Goal: Information Seeking & Learning: Learn about a topic

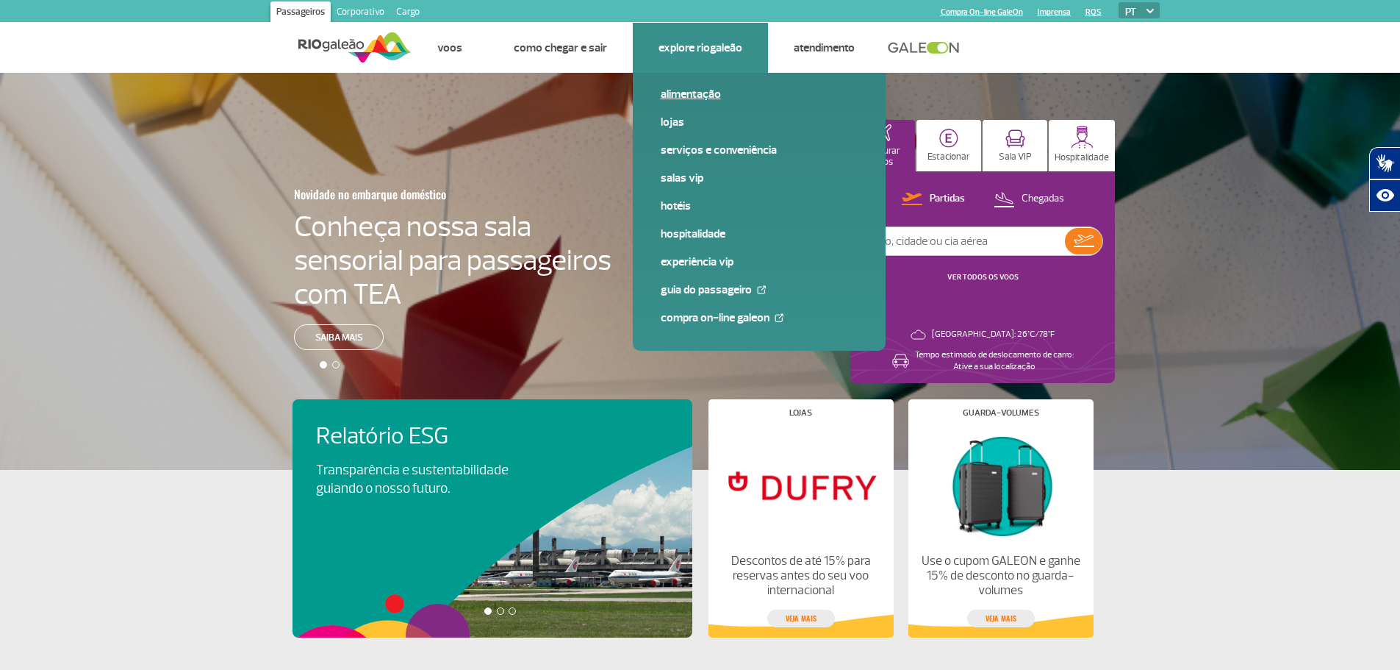
click at [690, 93] on link "Alimentação" at bounding box center [759, 94] width 197 height 16
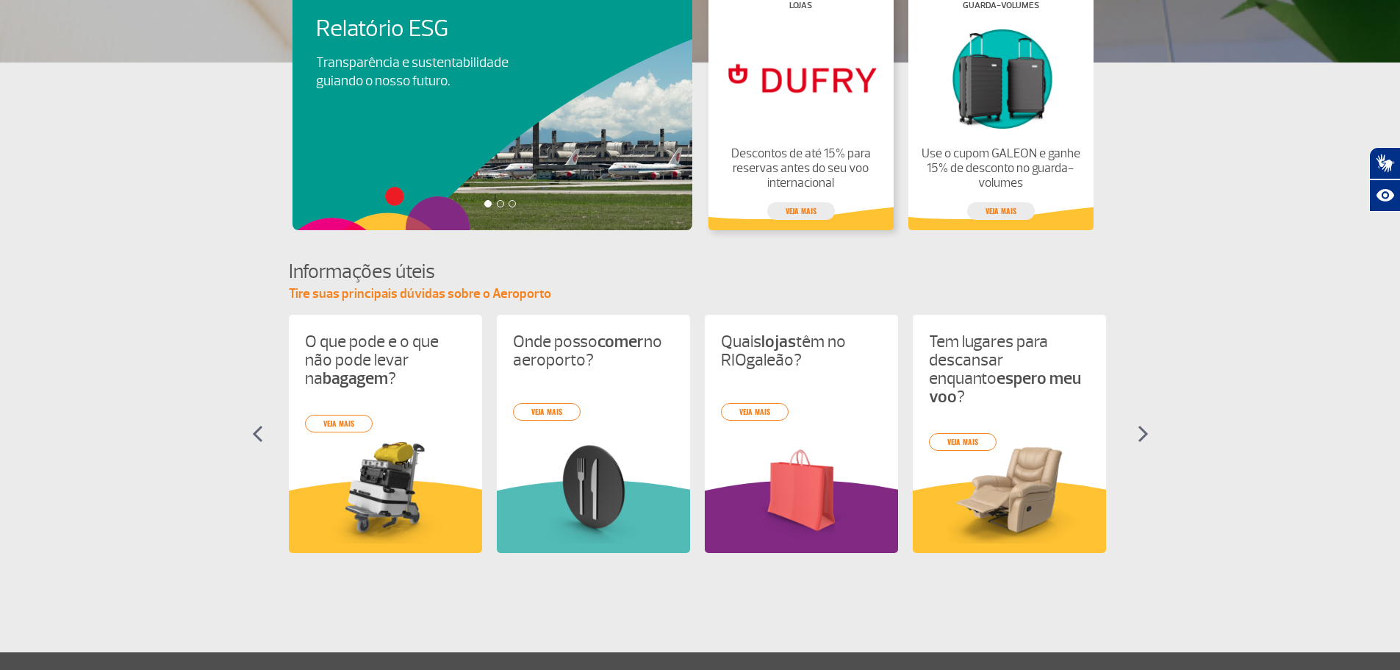
scroll to position [584, 0]
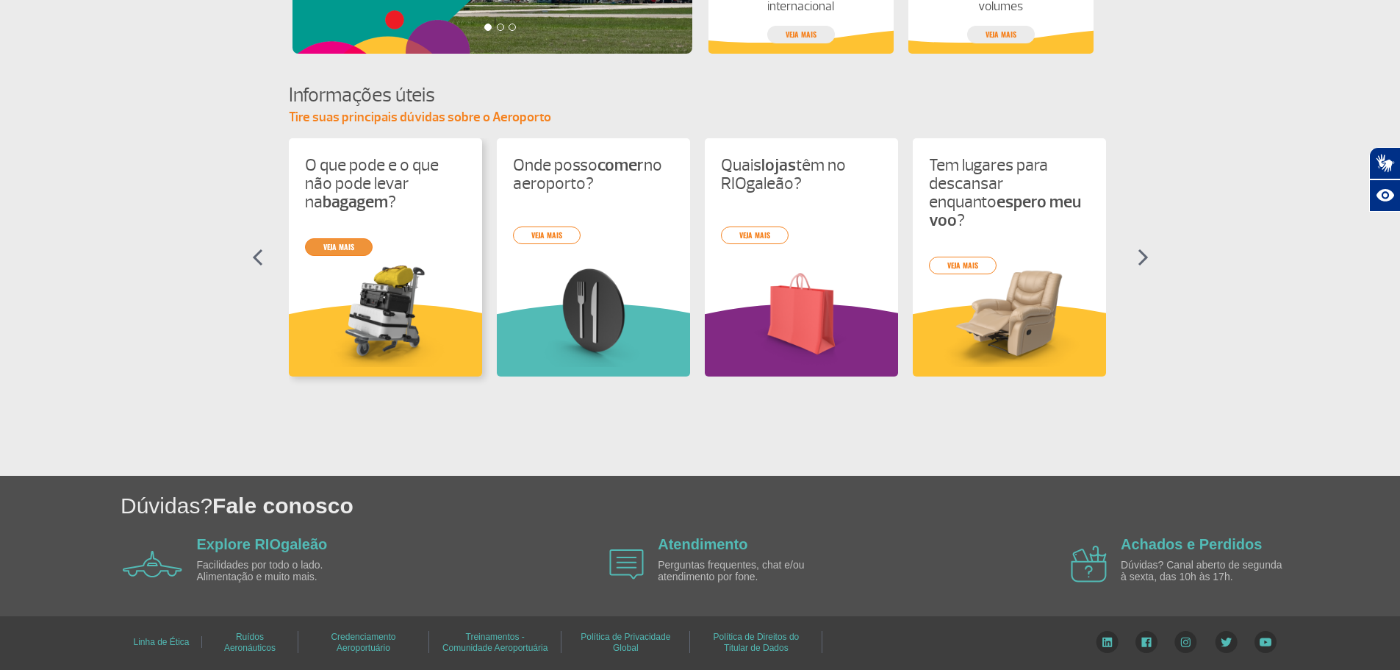
click at [365, 241] on div "O que pode e o que não pode levar na bagagem ? veja mais Onde posso comer no ae…" at bounding box center [700, 270] width 823 height 265
click at [367, 248] on link "veja mais" at bounding box center [339, 247] width 68 height 18
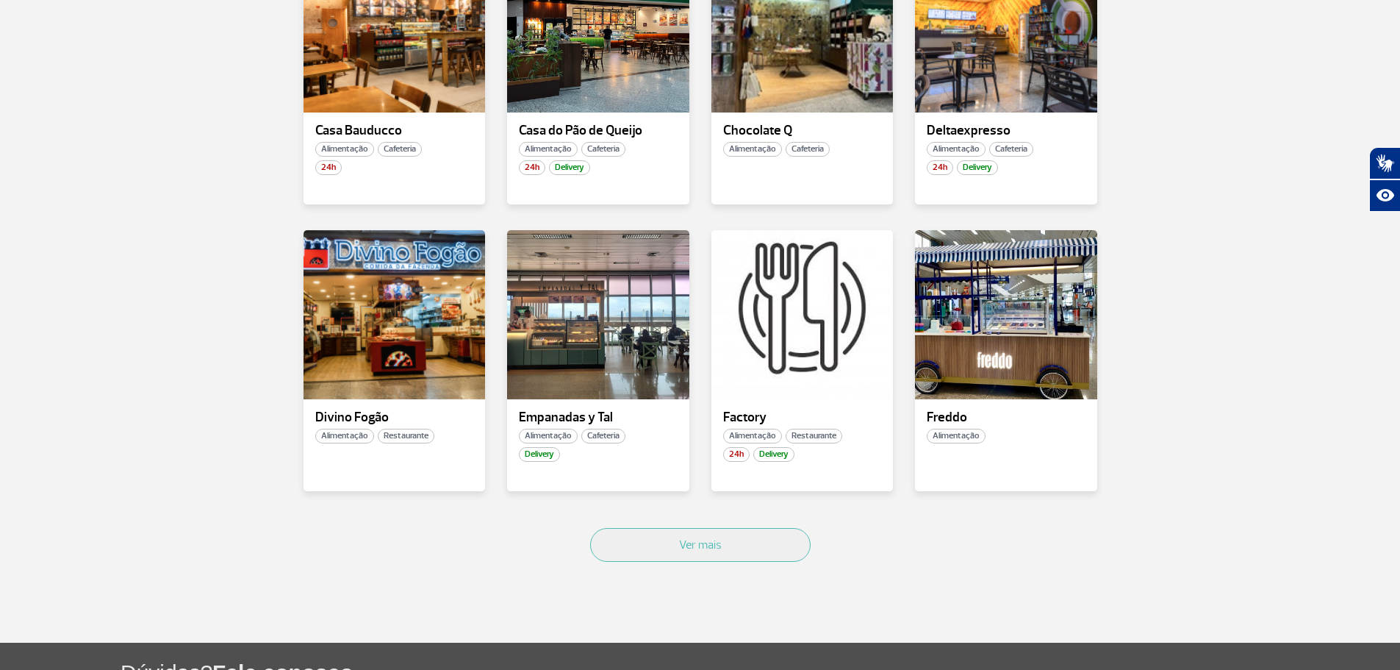
scroll to position [809, 0]
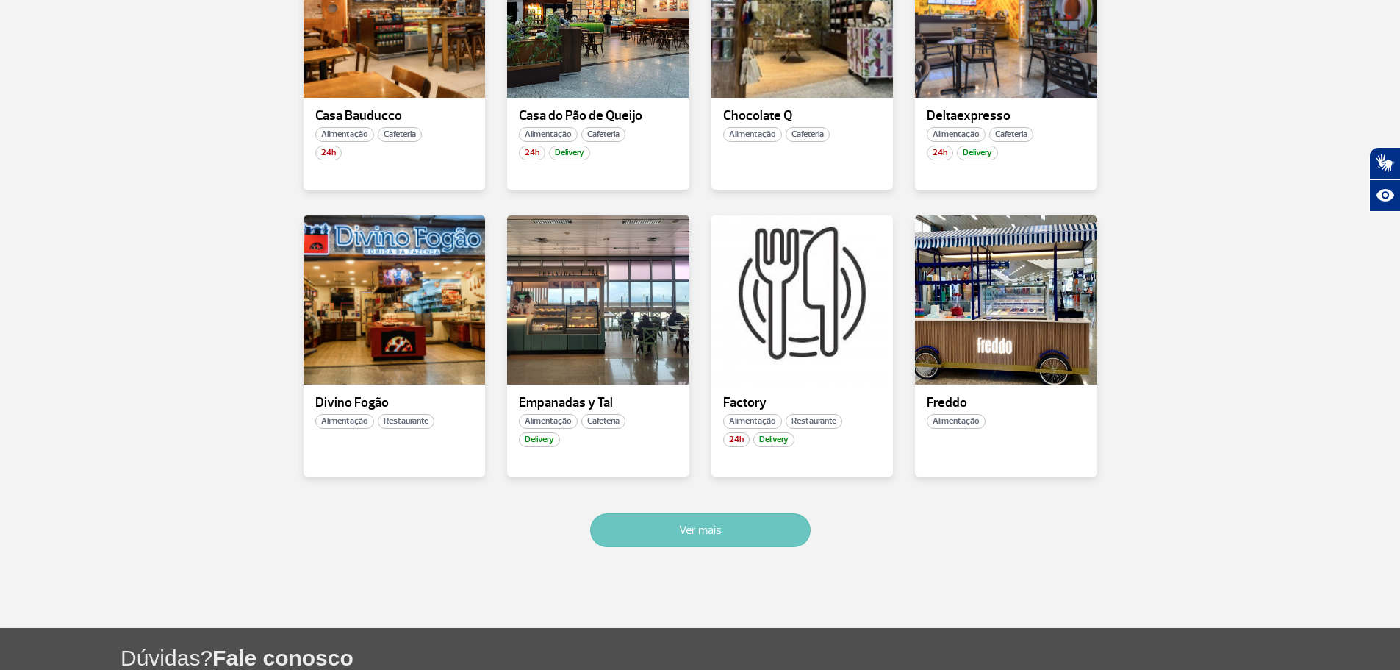
click at [731, 529] on button "Ver mais" at bounding box center [700, 530] width 221 height 34
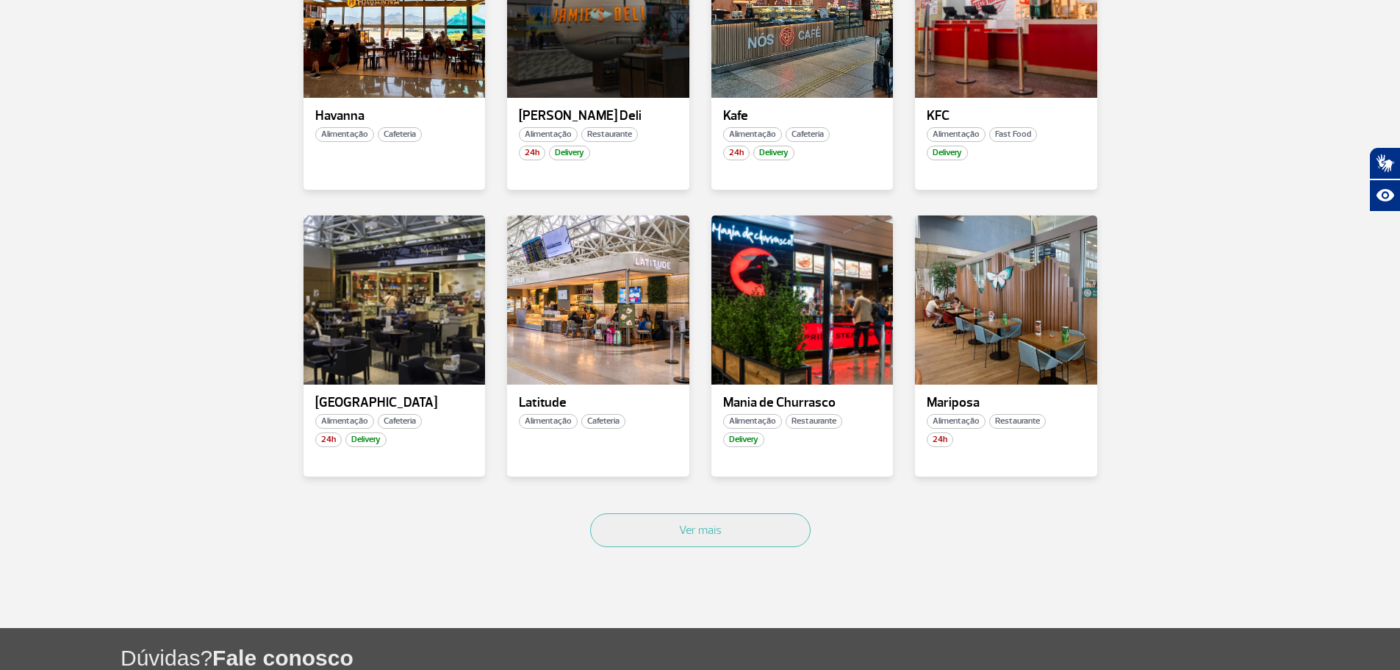
scroll to position [1761, 0]
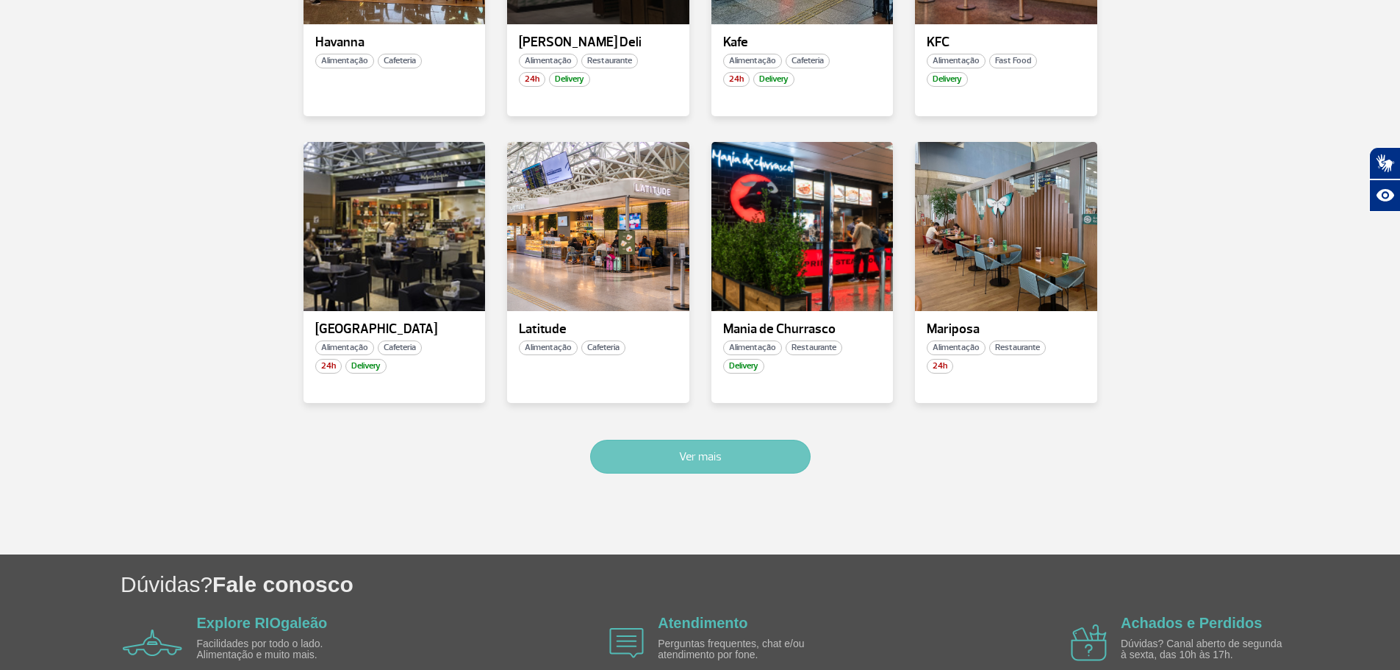
click at [763, 456] on button "Ver mais" at bounding box center [700, 457] width 221 height 34
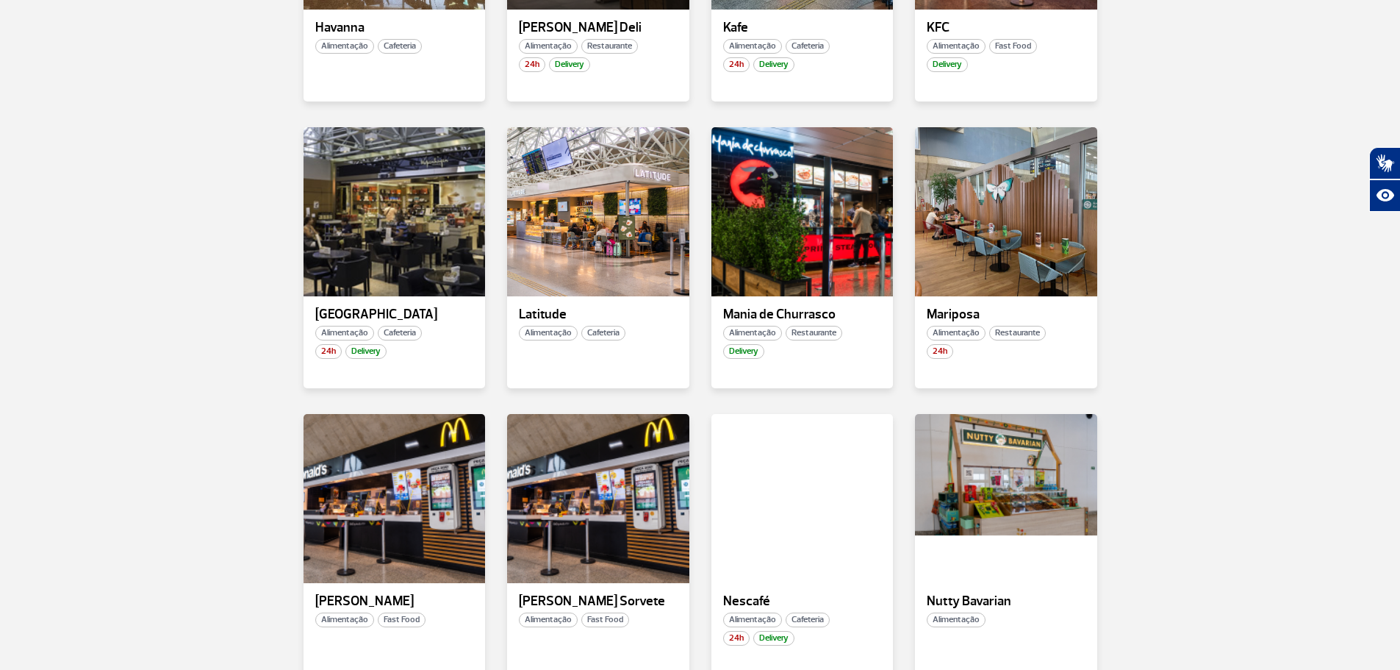
scroll to position [2621, 0]
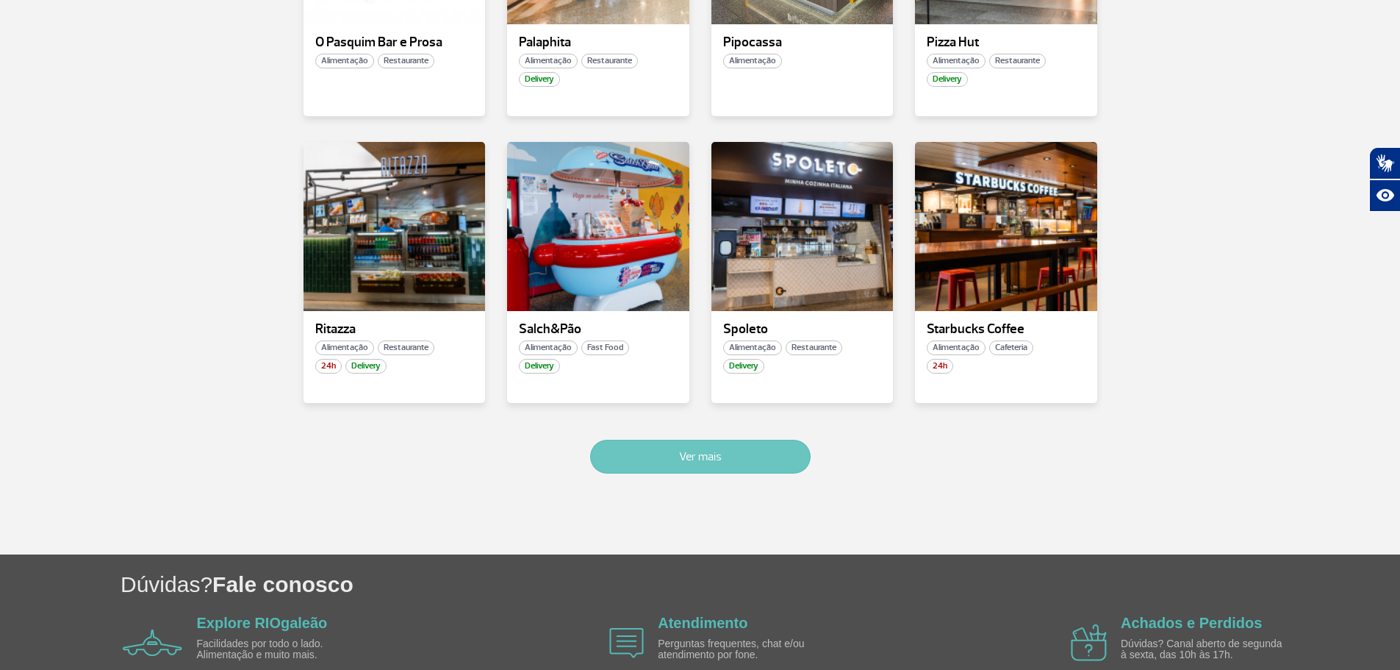
click at [784, 453] on button "Ver mais" at bounding box center [700, 457] width 221 height 34
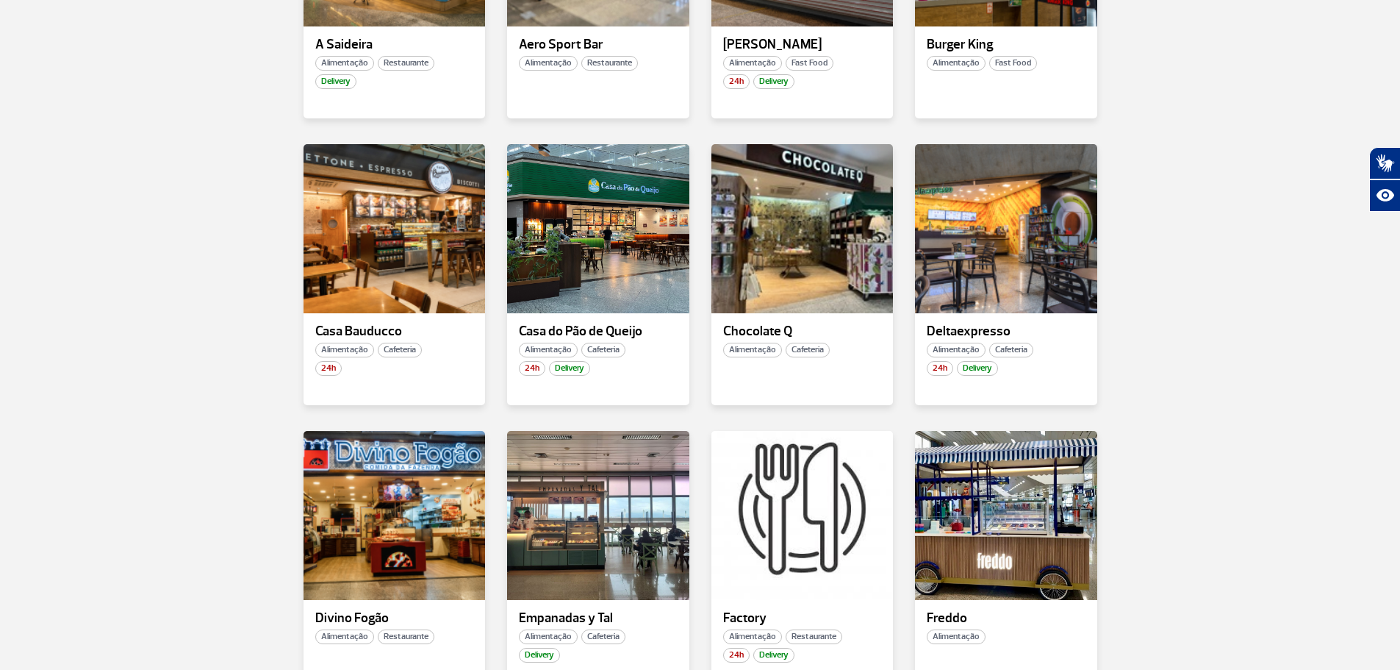
scroll to position [593, 0]
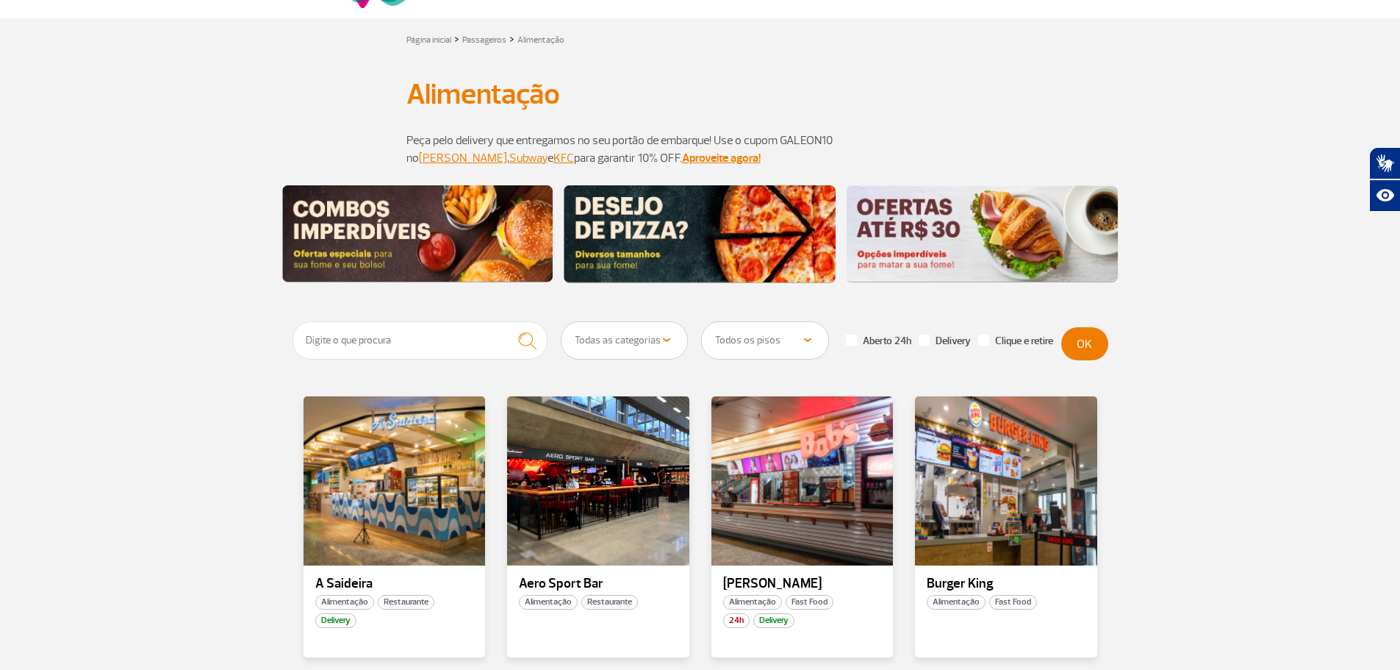
scroll to position [0, 0]
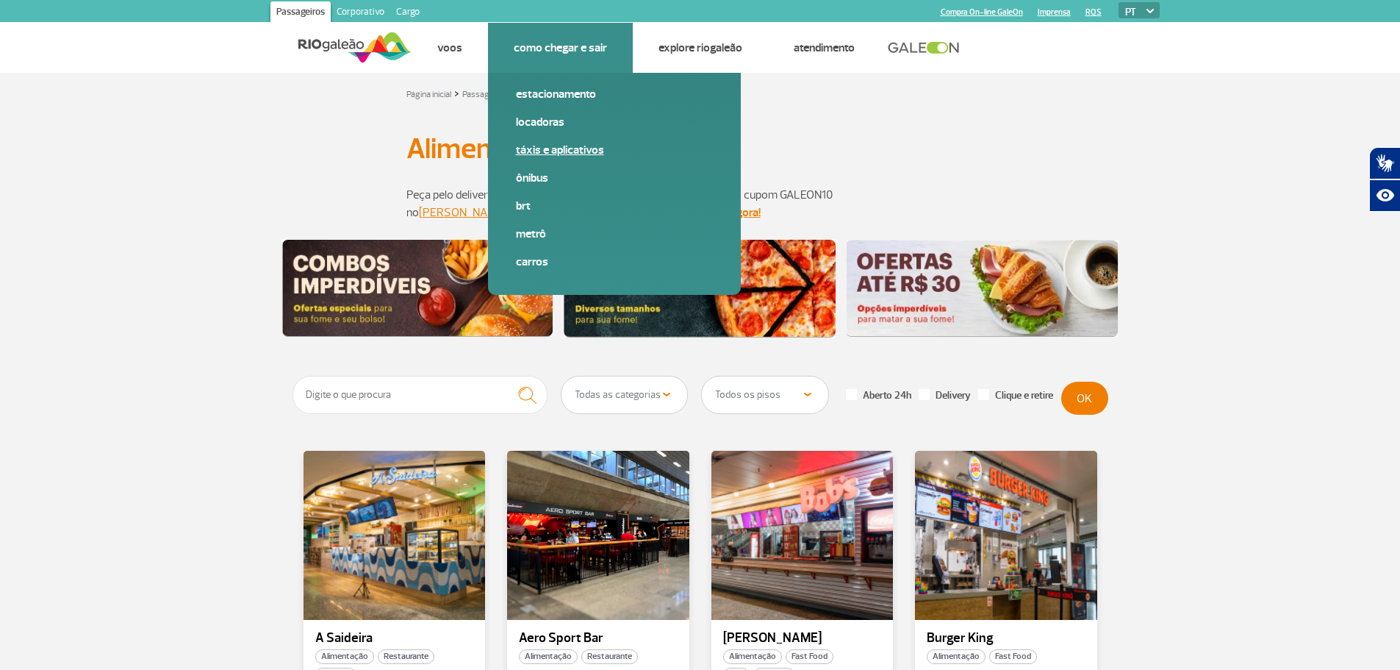
click at [537, 152] on link "Táxis e aplicativos" at bounding box center [614, 150] width 197 height 16
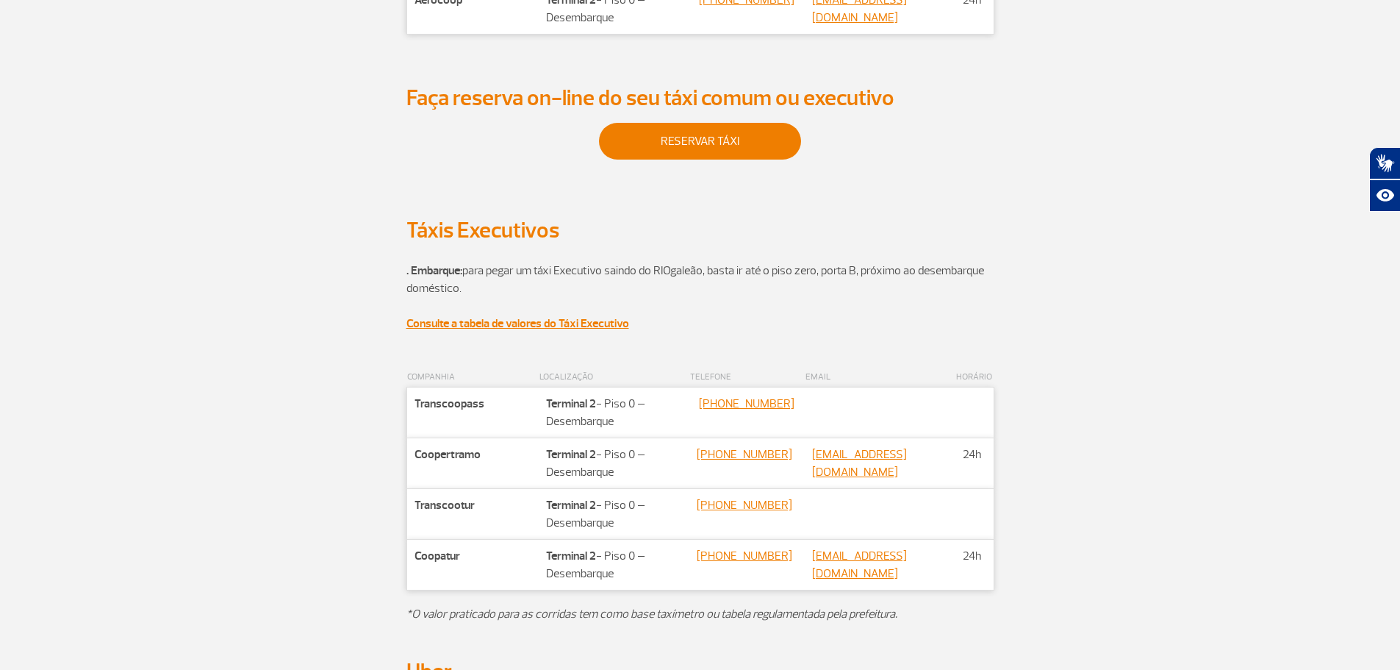
scroll to position [735, 0]
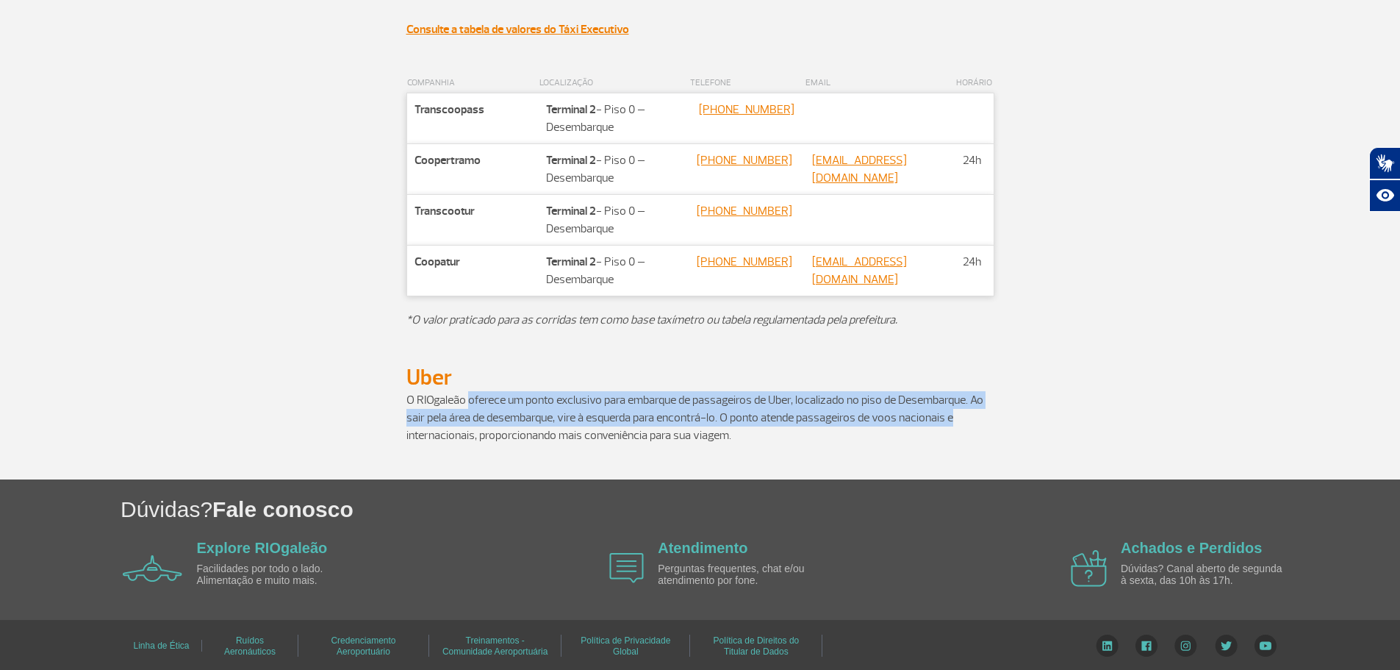
drag, startPoint x: 470, startPoint y: 418, endPoint x: 1004, endPoint y: 440, distance: 534.2
click at [1004, 440] on div "O RIOgaleão oferece um ponto exclusivo para embarque de passageiros de Uber, lo…" at bounding box center [701, 435] width 816 height 88
click at [973, 441] on p "O RIOgaleão oferece um ponto exclusivo para embarque de passageiros de Uber, lo…" at bounding box center [701, 417] width 588 height 53
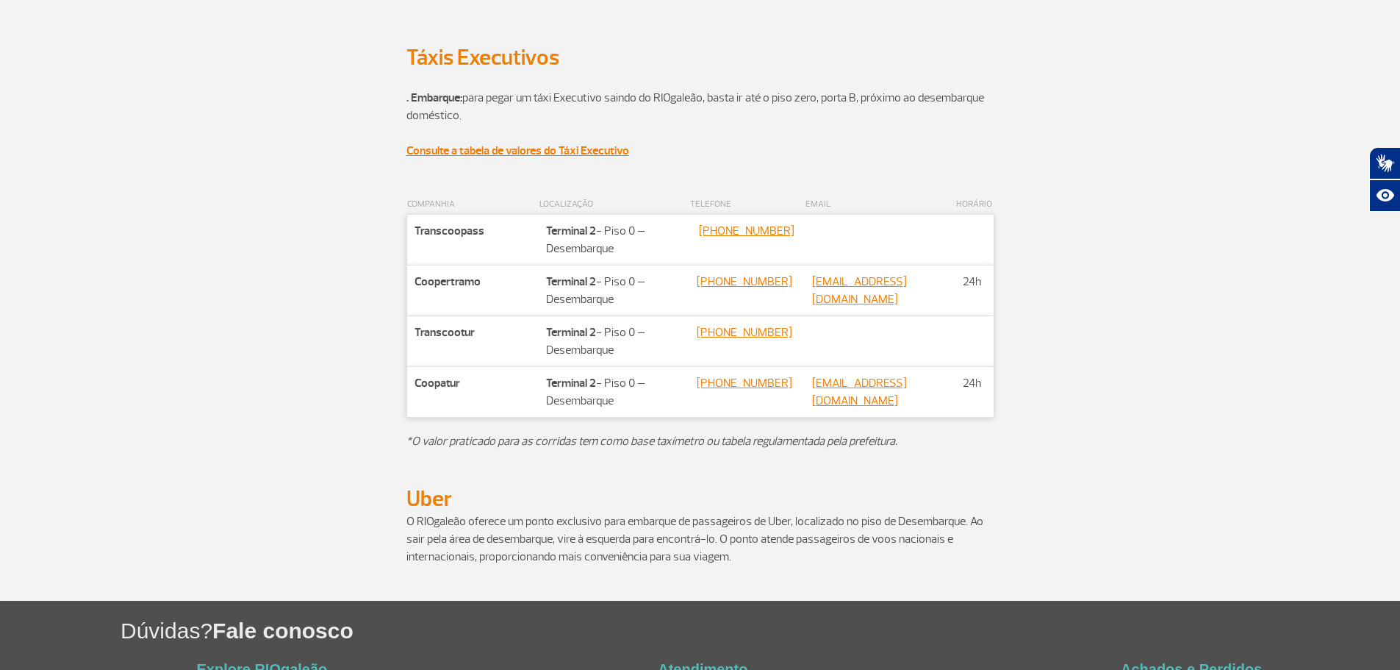
scroll to position [588, 0]
